Goal: Complete application form

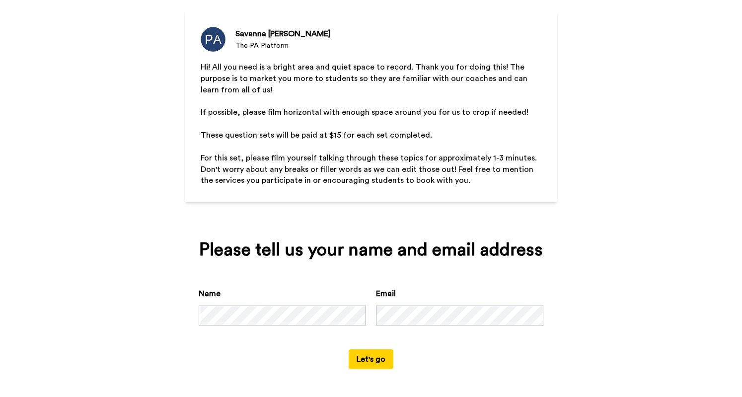
scroll to position [33, 0]
click at [251, 286] on div "Please tell us your name and email address Name Email Let's go" at bounding box center [371, 304] width 372 height 157
click at [365, 372] on div "Please tell us your name and email address Name Email Let's go" at bounding box center [371, 304] width 372 height 157
click at [369, 366] on button "Let's go" at bounding box center [370, 359] width 45 height 20
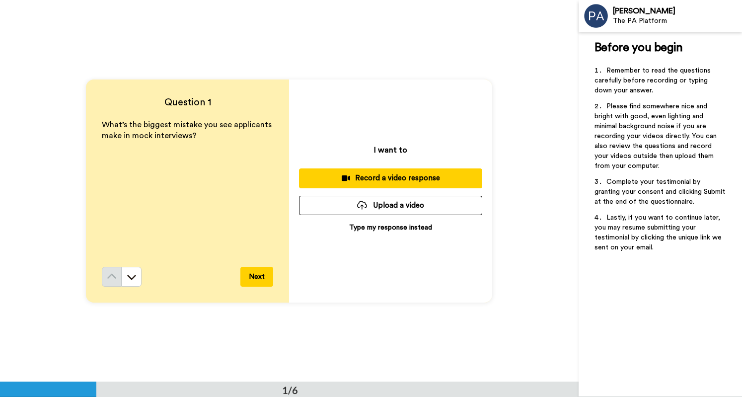
click at [383, 175] on div "Record a video response" at bounding box center [390, 178] width 167 height 10
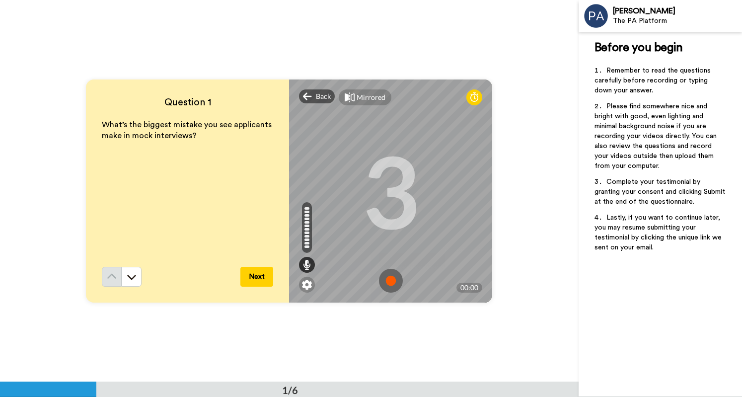
click at [391, 280] on img at bounding box center [391, 281] width 24 height 24
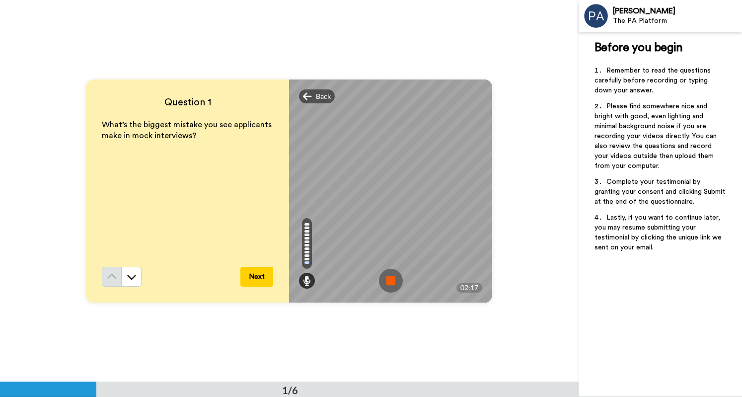
click at [257, 275] on button "Next" at bounding box center [256, 277] width 33 height 20
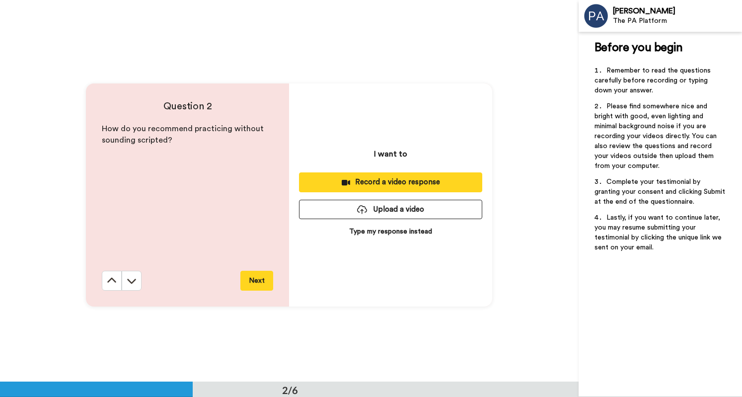
scroll to position [382, 0]
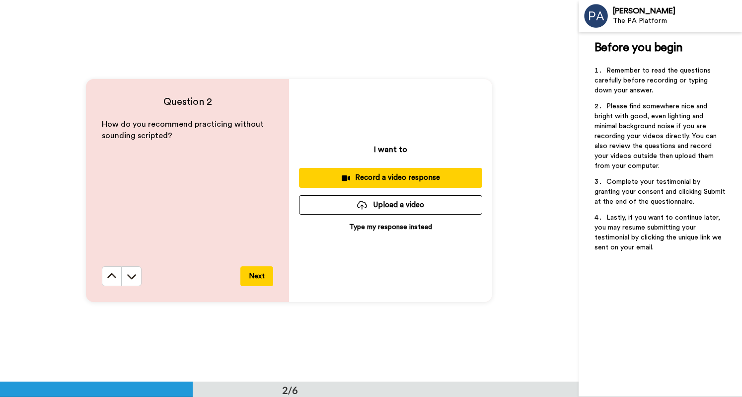
click at [382, 176] on div "Record a video response" at bounding box center [390, 177] width 167 height 10
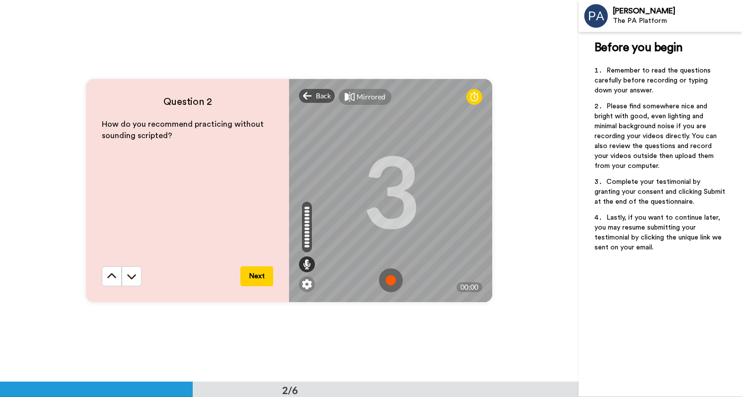
click at [388, 282] on img at bounding box center [391, 280] width 24 height 24
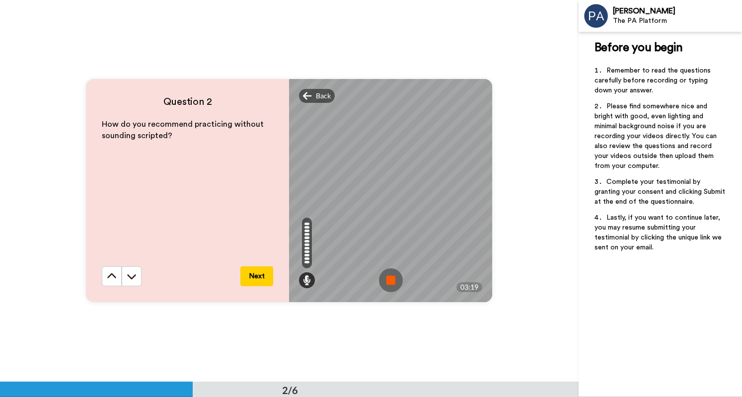
click at [388, 277] on img at bounding box center [391, 280] width 24 height 24
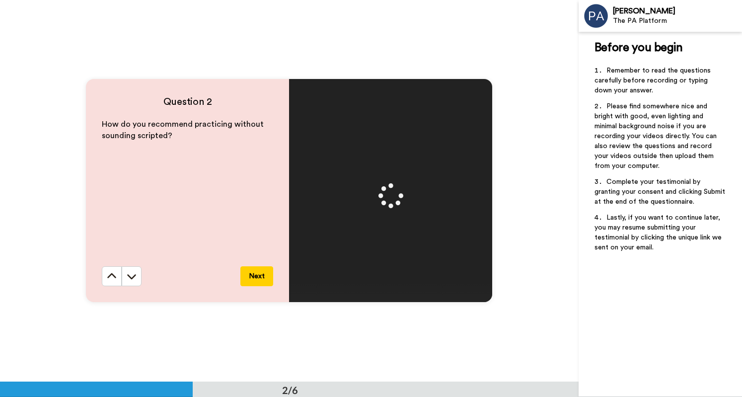
click at [255, 275] on button "Next" at bounding box center [256, 276] width 33 height 20
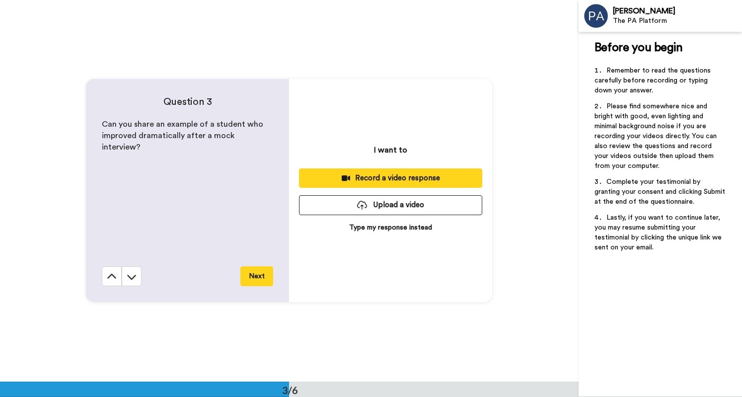
scroll to position [764, 0]
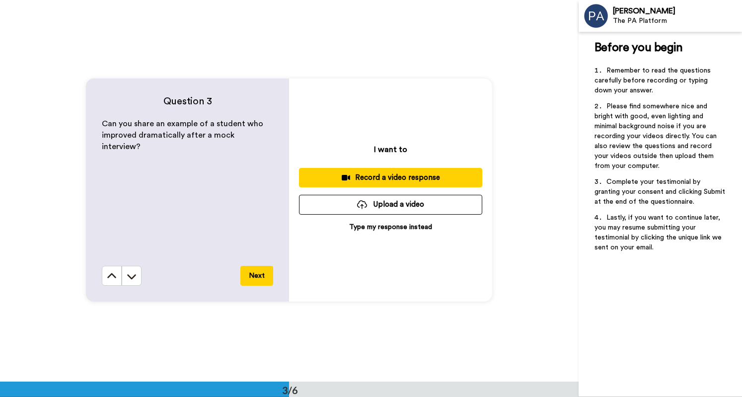
click at [413, 173] on div "Record a video response" at bounding box center [390, 177] width 167 height 10
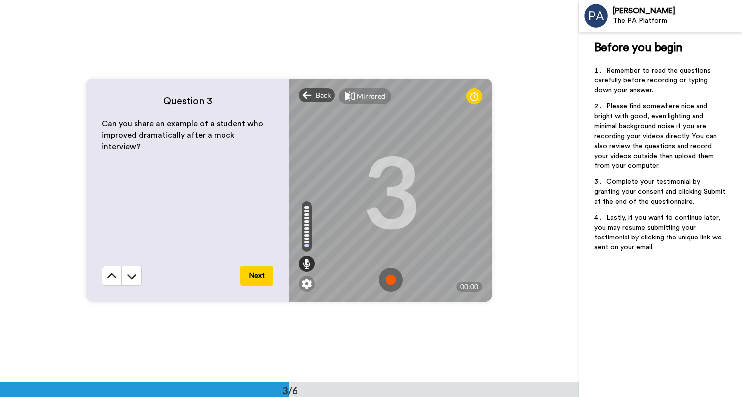
click at [388, 279] on img at bounding box center [391, 280] width 24 height 24
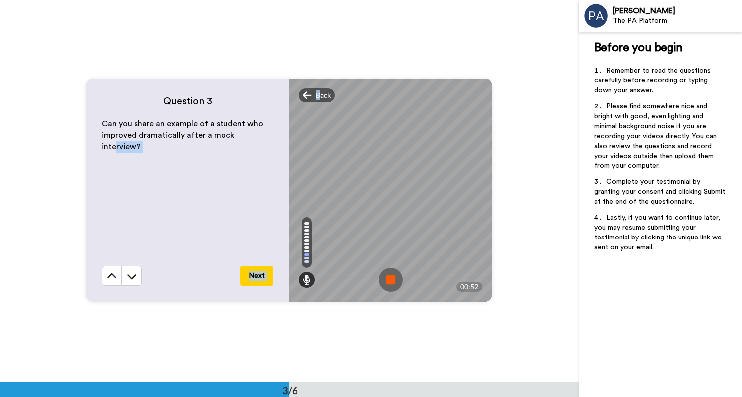
drag, startPoint x: 317, startPoint y: 96, endPoint x: 243, endPoint y: 213, distance: 139.0
click at [243, 213] on div "Question 3 Can you share an example of a student who improved dramatically afte…" at bounding box center [289, 189] width 406 height 223
click at [233, 183] on div "Can you share an example of a student who improved dramatically after a mock in…" at bounding box center [187, 191] width 171 height 147
click at [392, 284] on img at bounding box center [391, 280] width 24 height 24
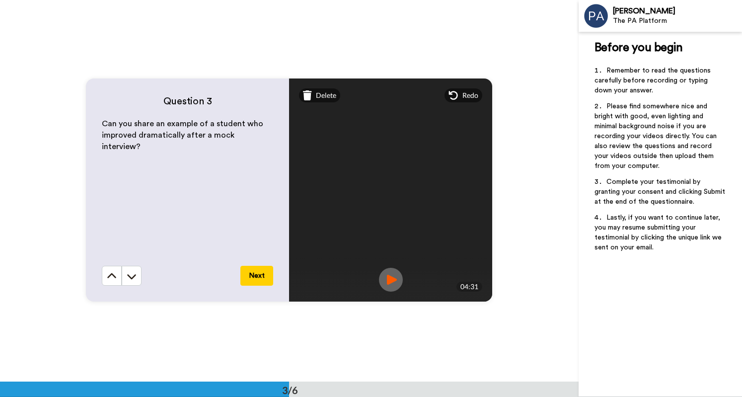
click at [263, 279] on button "Next" at bounding box center [256, 276] width 33 height 20
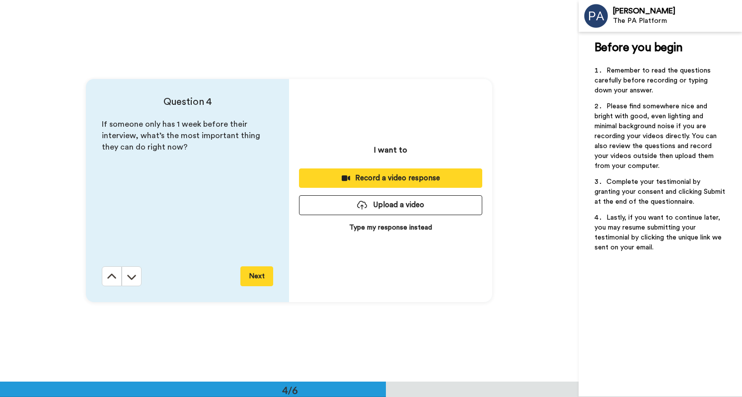
scroll to position [1145, 0]
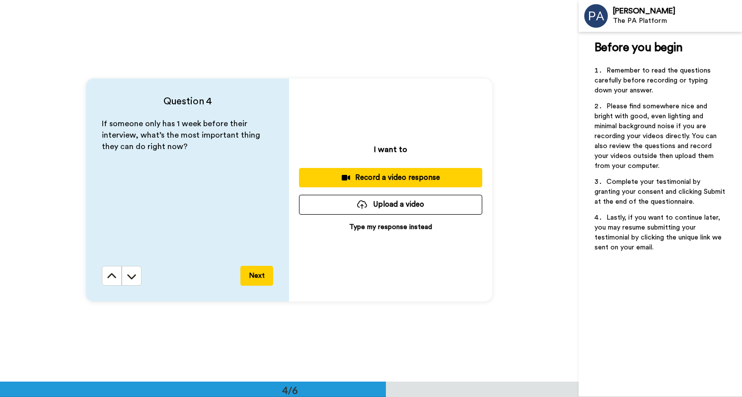
click at [346, 176] on icon at bounding box center [346, 177] width 8 height 5
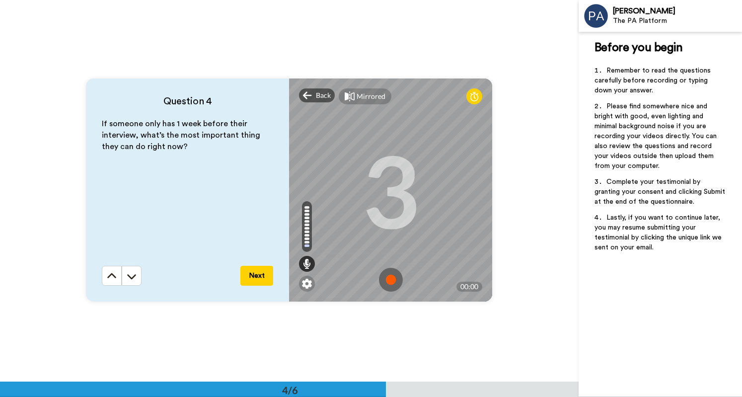
click at [391, 274] on img at bounding box center [391, 280] width 24 height 24
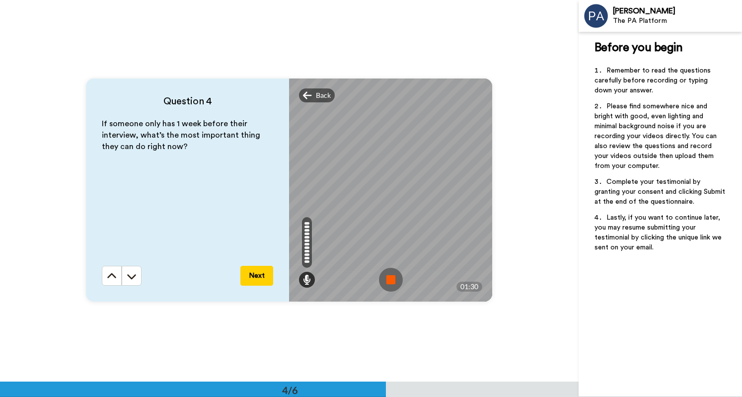
click at [396, 282] on img at bounding box center [391, 280] width 24 height 24
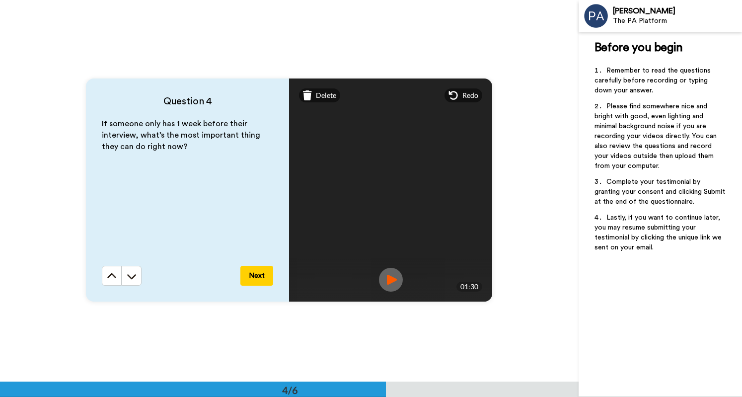
click at [264, 276] on button "Next" at bounding box center [256, 276] width 33 height 20
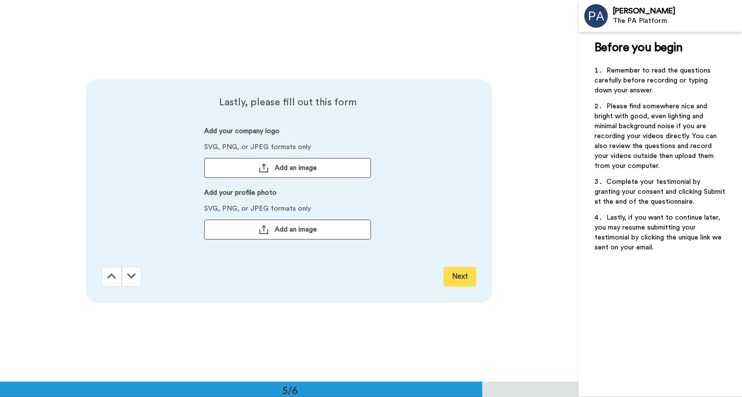
scroll to position [1527, 0]
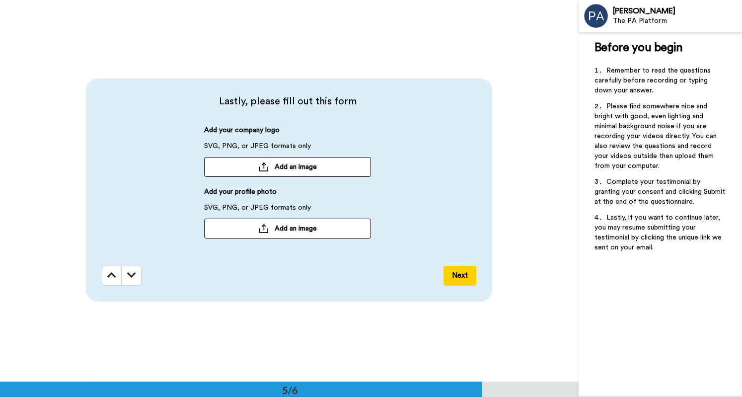
click at [281, 233] on span "Add an image" at bounding box center [296, 228] width 42 height 10
click at [455, 278] on button "Next" at bounding box center [459, 276] width 33 height 20
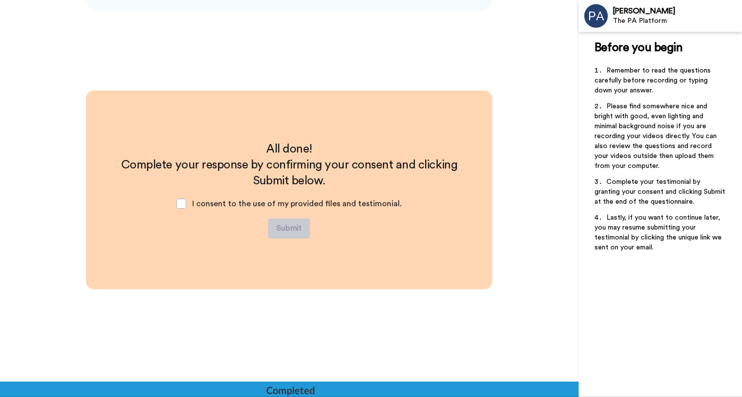
scroll to position [1816, 0]
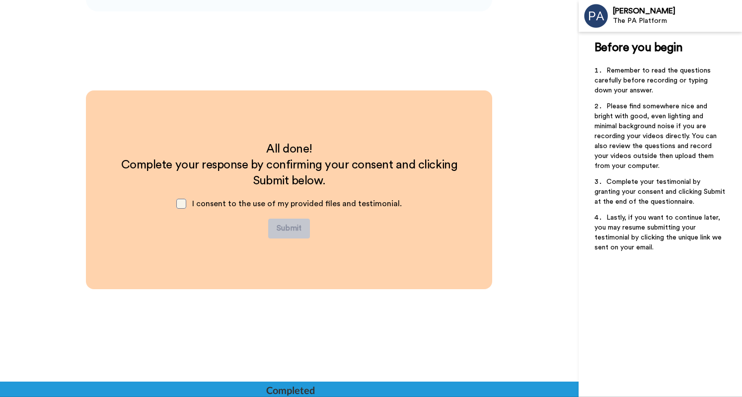
click at [179, 205] on span at bounding box center [181, 204] width 10 height 10
click at [283, 229] on button "Submit" at bounding box center [289, 228] width 42 height 20
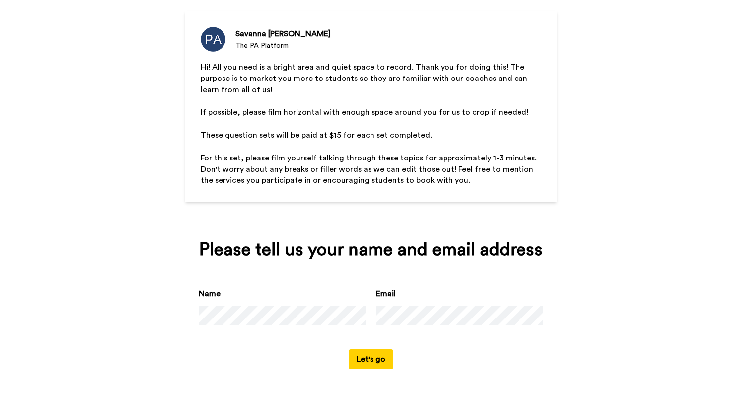
click at [354, 358] on button "Let's go" at bounding box center [370, 359] width 45 height 20
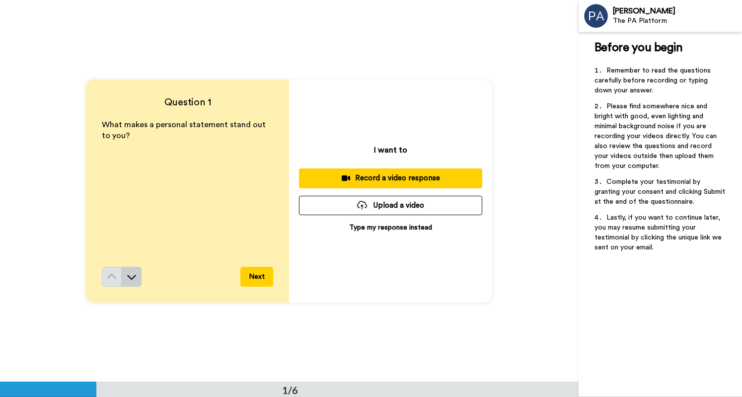
click at [131, 278] on icon at bounding box center [132, 277] width 9 height 5
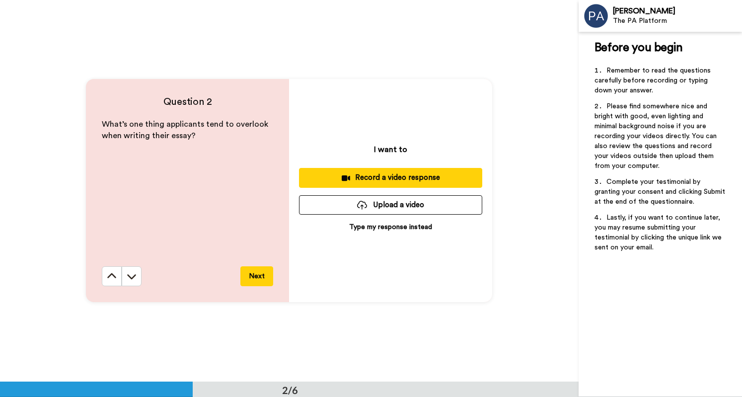
scroll to position [382, 0]
click at [131, 278] on icon at bounding box center [132, 276] width 10 height 10
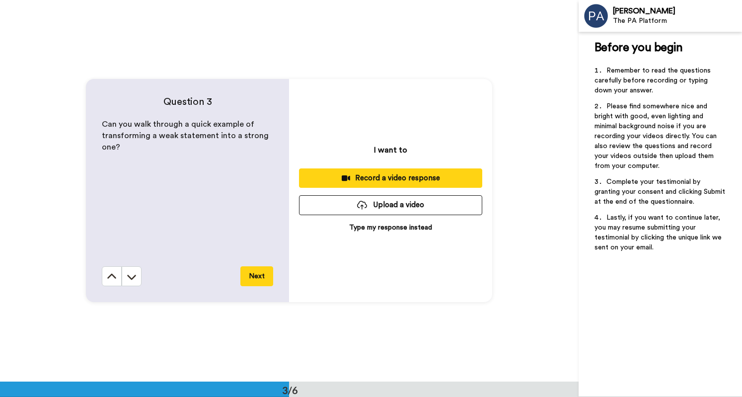
scroll to position [764, 0]
click at [111, 279] on icon at bounding box center [112, 276] width 10 height 10
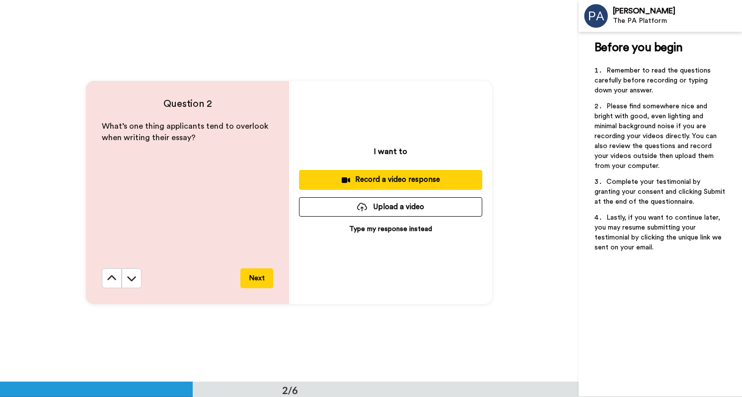
click at [111, 279] on icon at bounding box center [112, 278] width 10 height 10
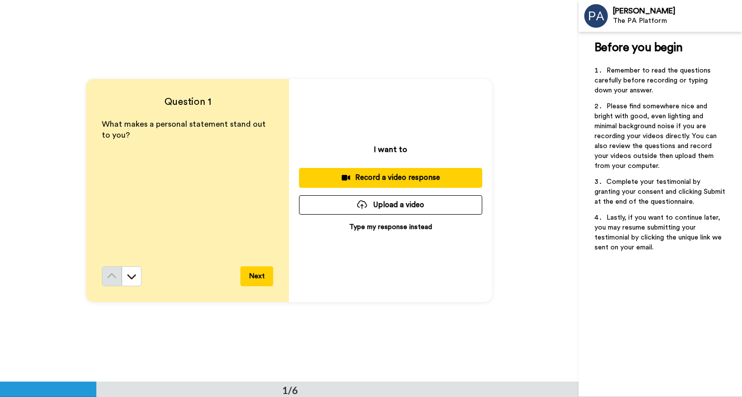
scroll to position [0, 0]
